Goal: Find specific page/section: Find specific page/section

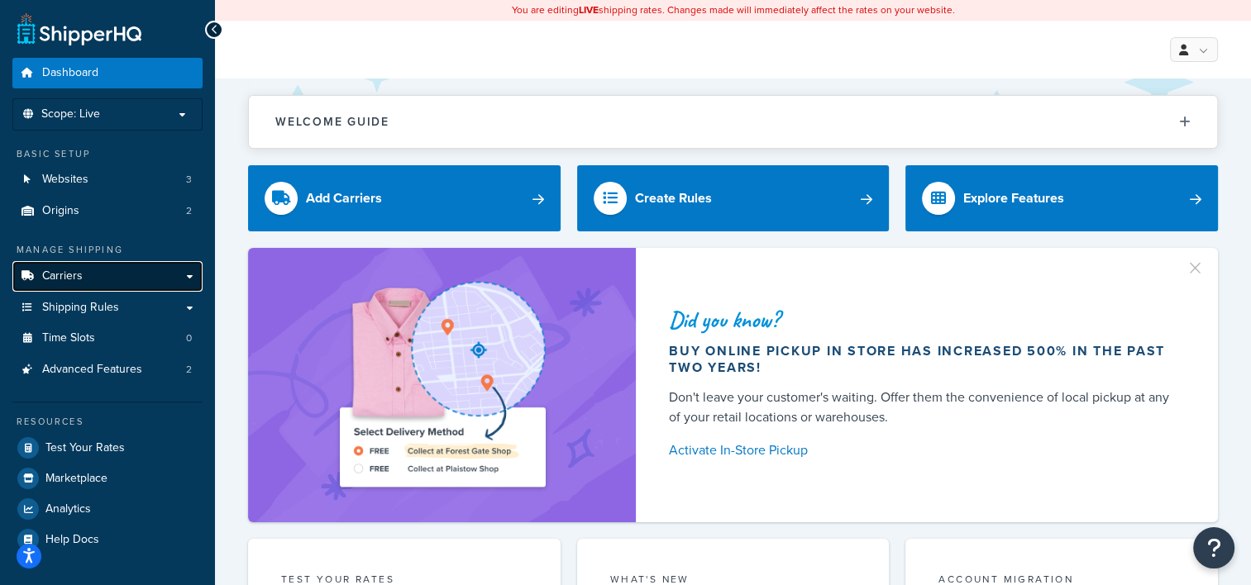
click at [112, 277] on link "Carriers" at bounding box center [107, 276] width 190 height 31
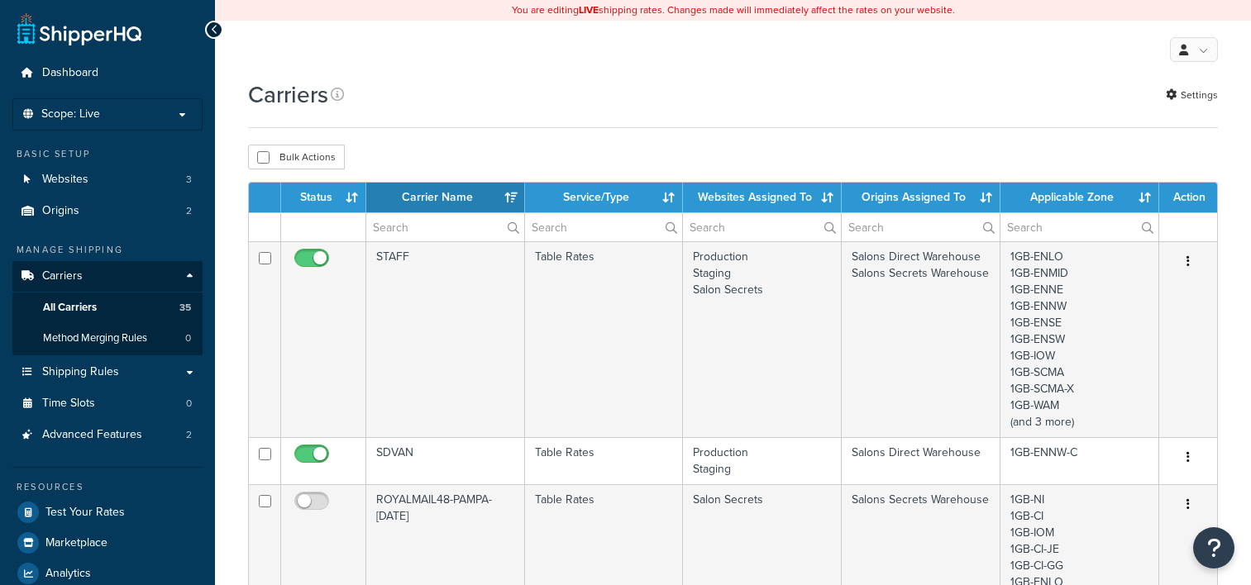
select select "15"
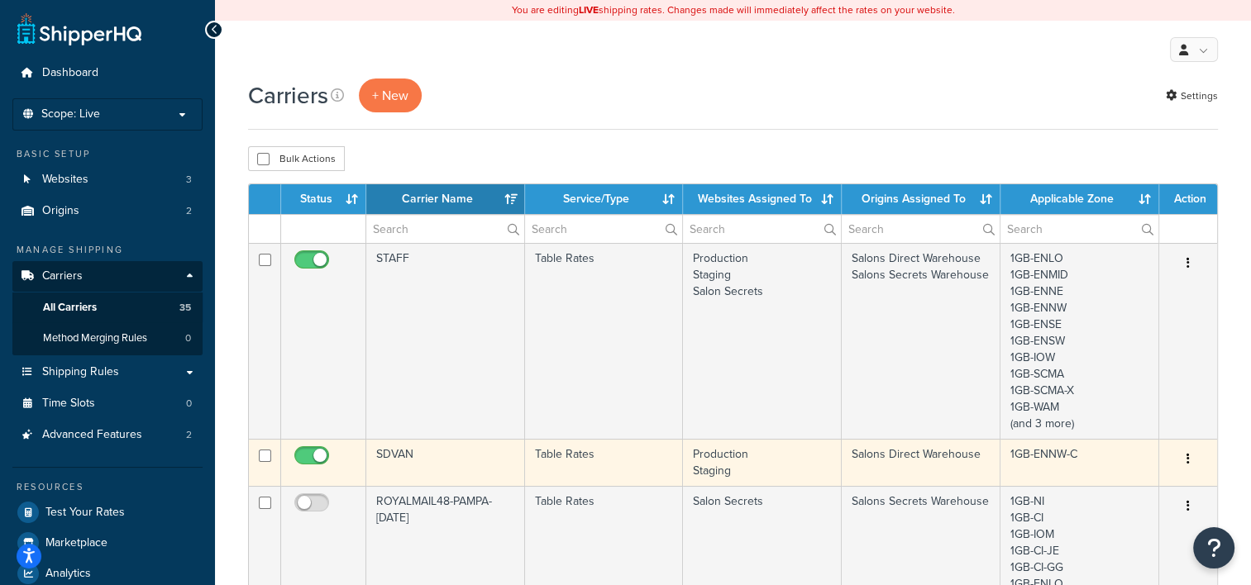
click at [639, 461] on td "Table Rates" at bounding box center [604, 462] width 159 height 47
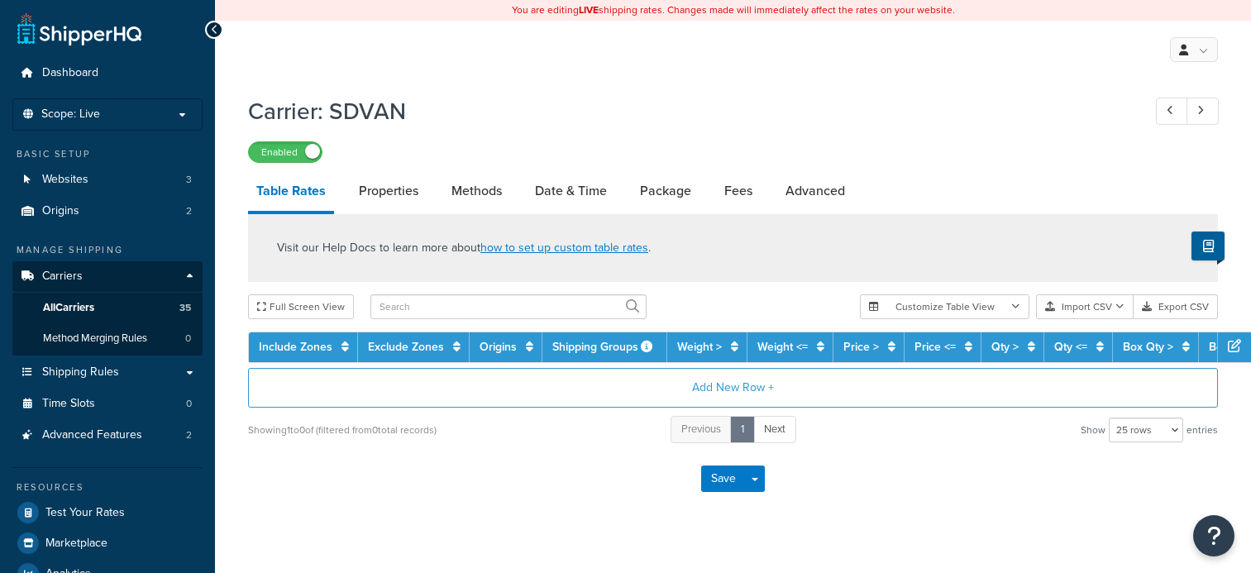
select select "25"
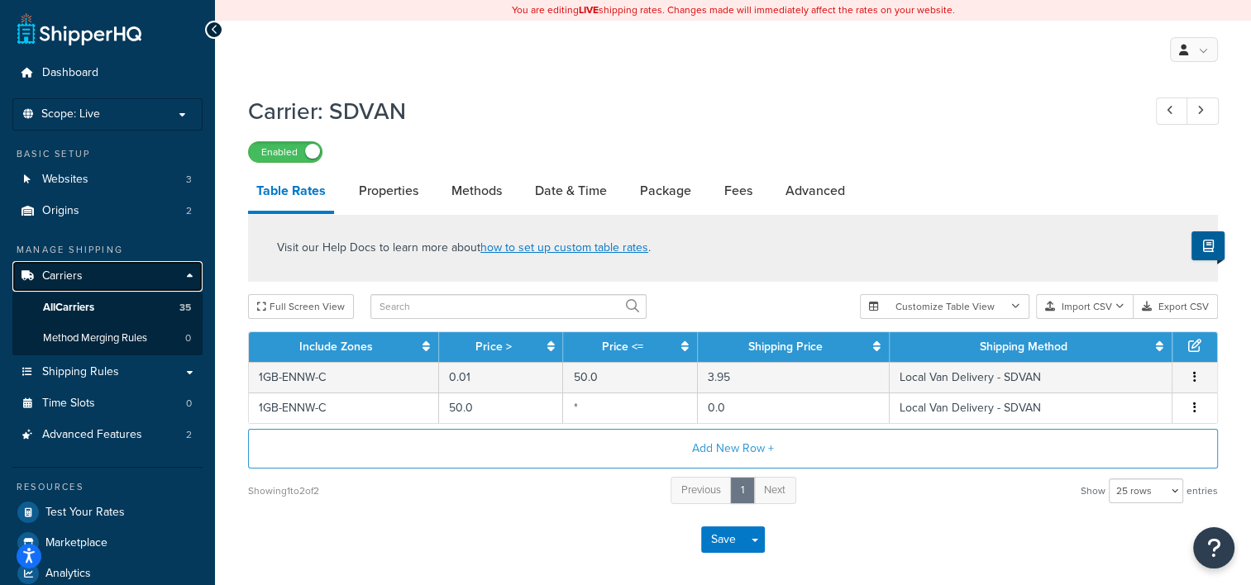
click at [60, 278] on span "Carriers" at bounding box center [62, 277] width 41 height 14
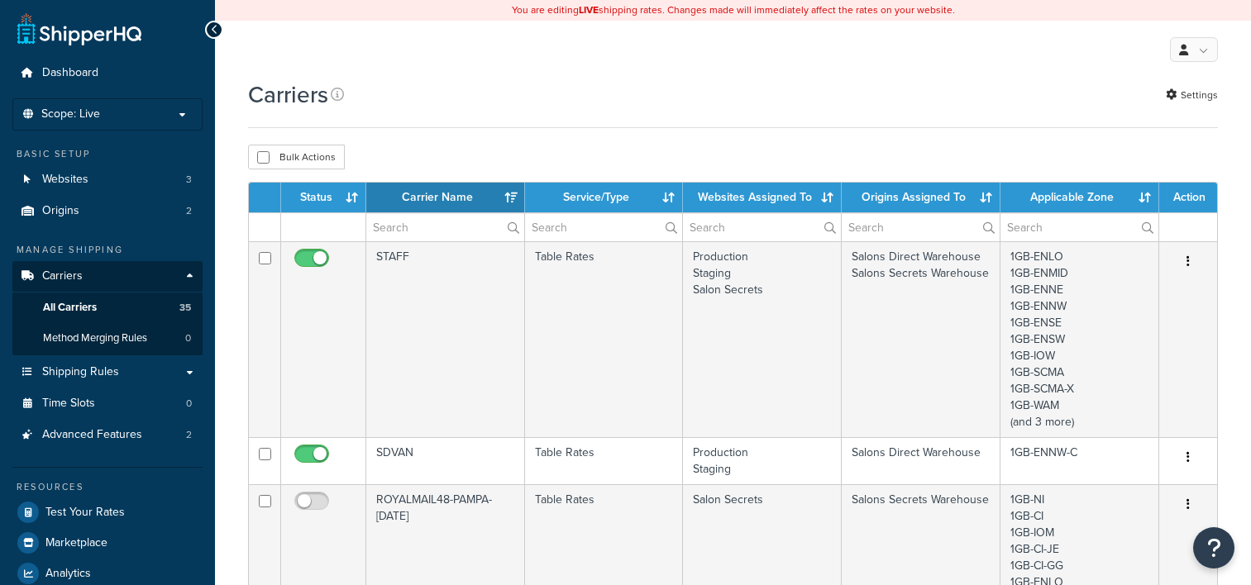
select select "15"
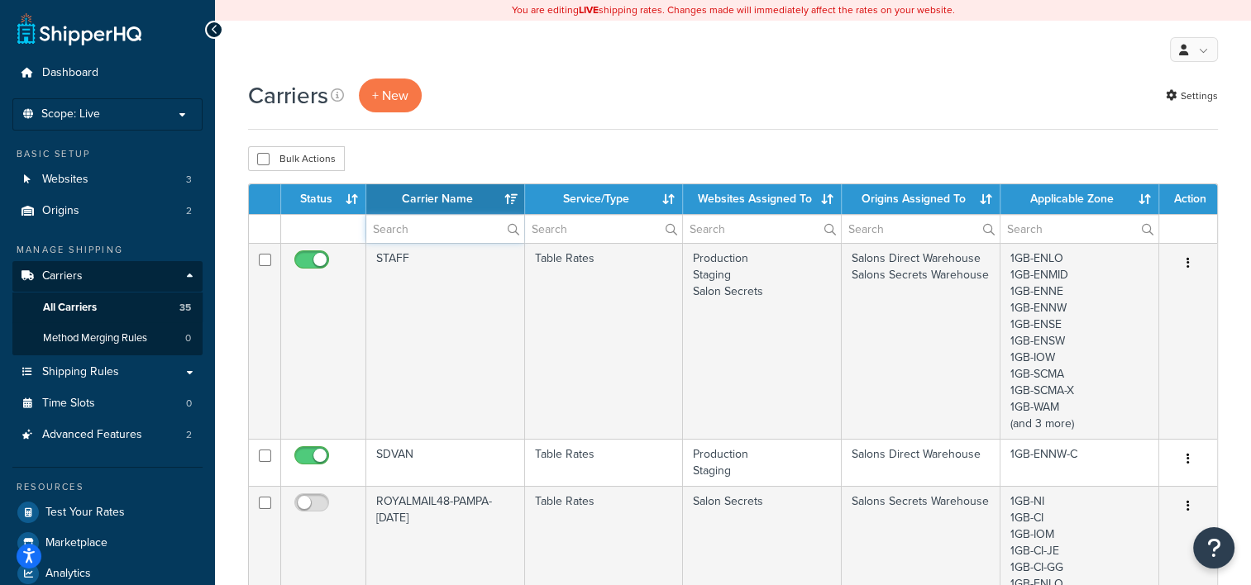
click at [399, 224] on input "text" at bounding box center [445, 229] width 158 height 28
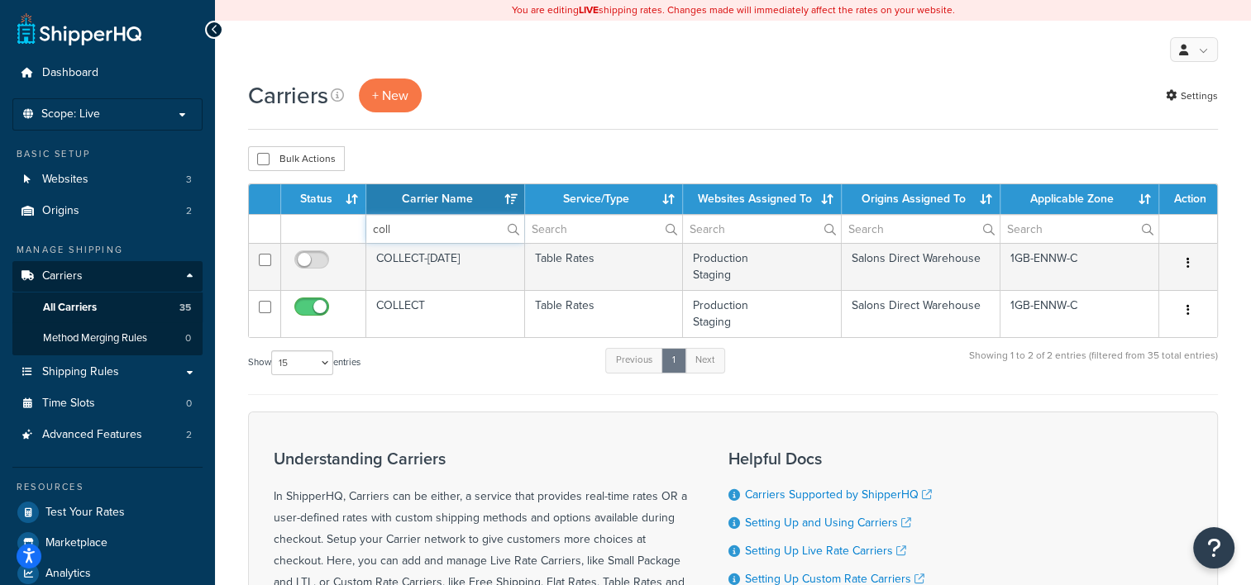
type input "coll"
click at [441, 109] on div "Carriers + New Settings" at bounding box center [733, 96] width 970 height 34
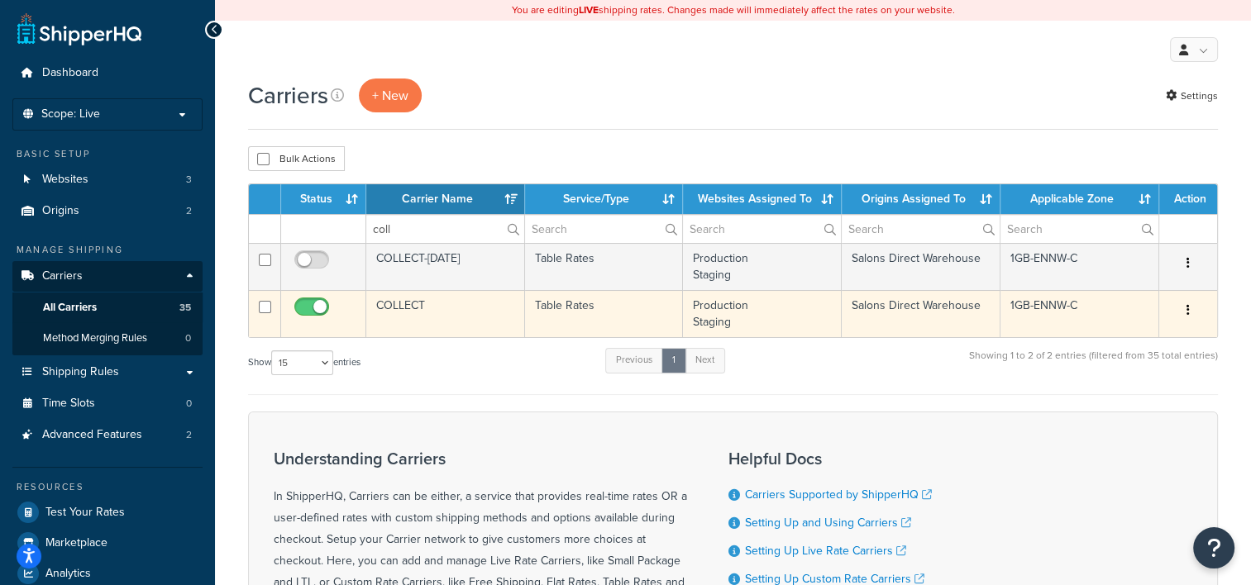
click at [413, 303] on td "COLLECT" at bounding box center [445, 313] width 159 height 47
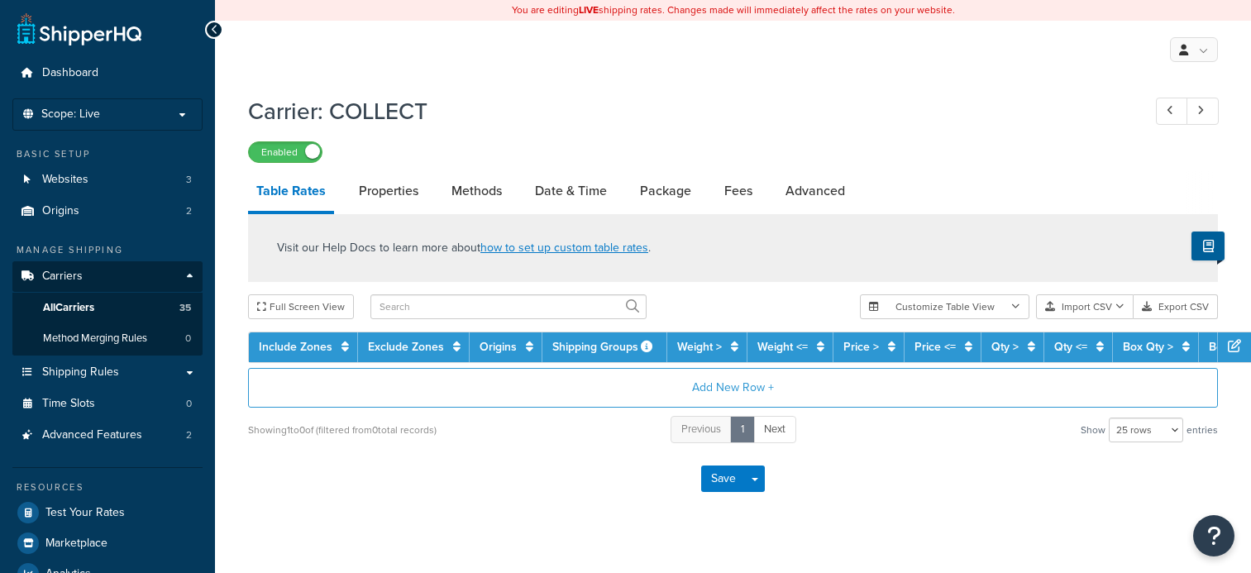
select select "25"
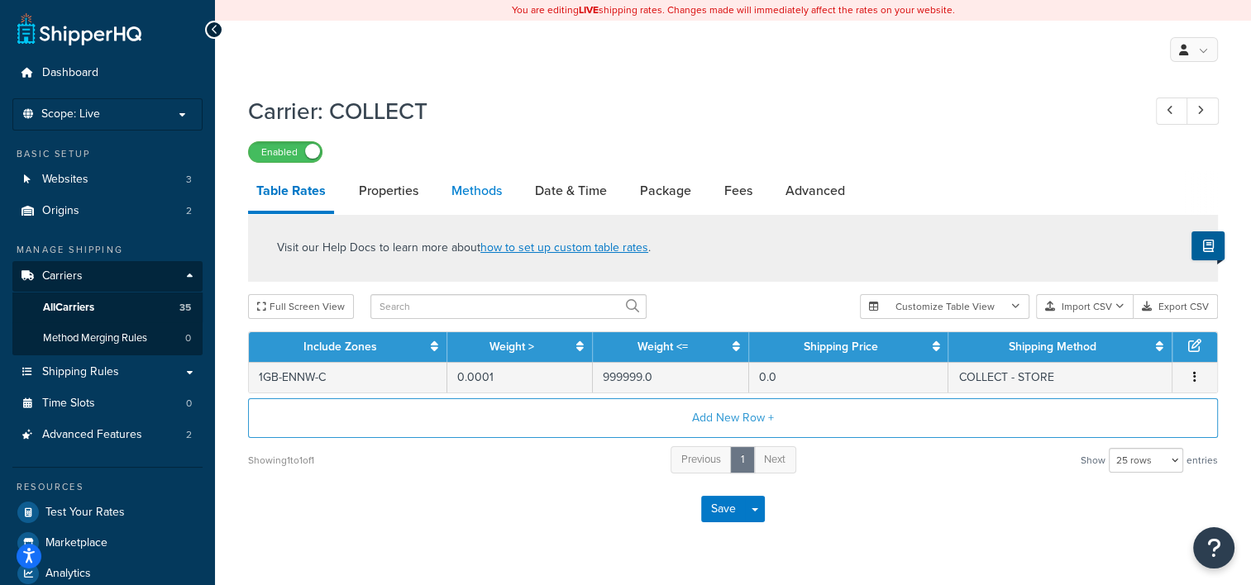
click at [473, 193] on link "Methods" at bounding box center [476, 191] width 67 height 40
select select "25"
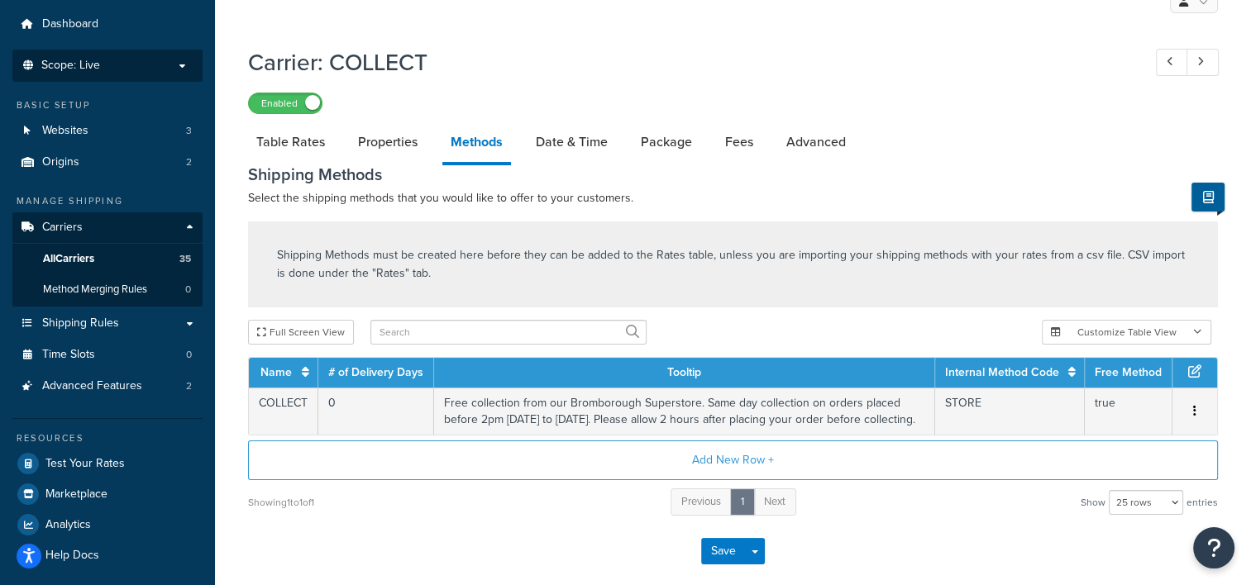
scroll to position [25, 0]
